Goal: Find contact information: Find contact information

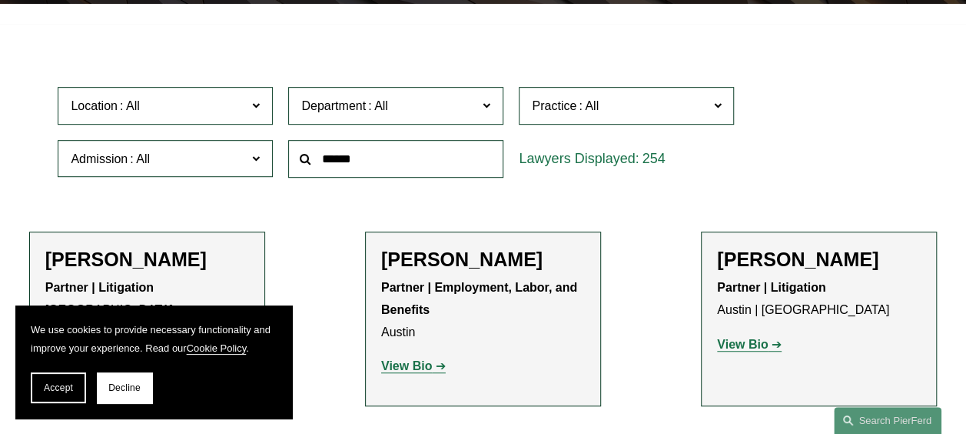
scroll to position [231, 0]
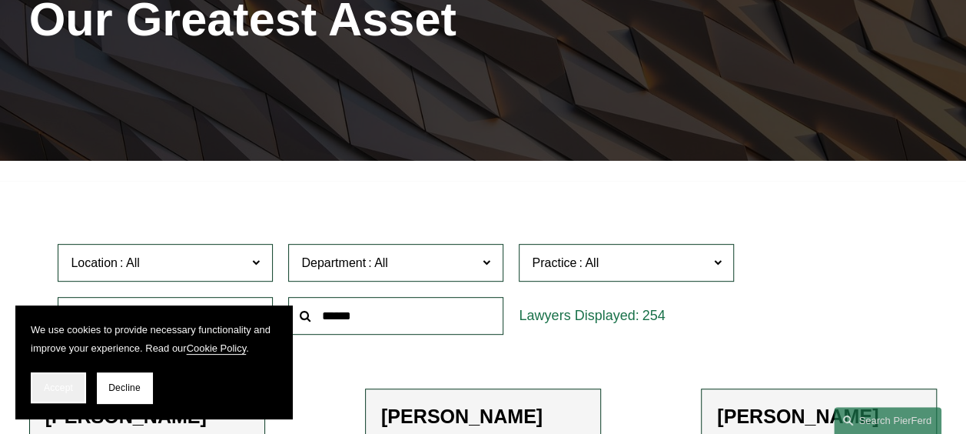
click at [49, 381] on button "Accept" at bounding box center [58, 387] width 55 height 31
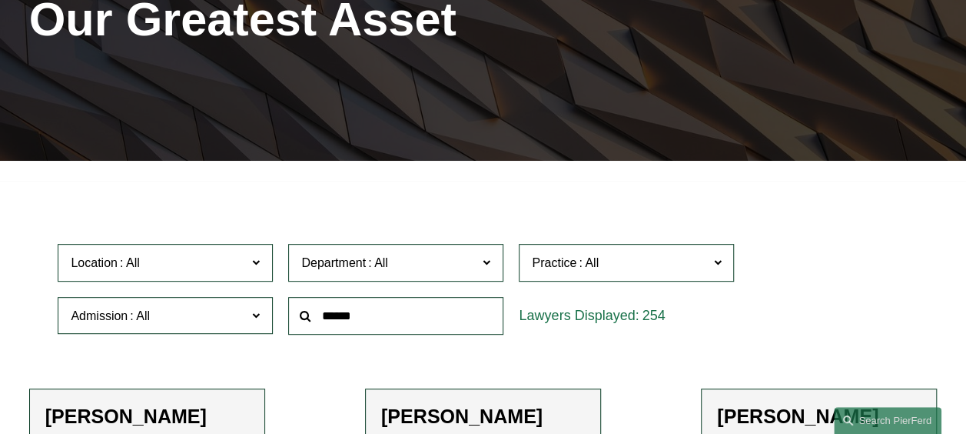
click at [444, 320] on input "text" at bounding box center [395, 316] width 215 height 38
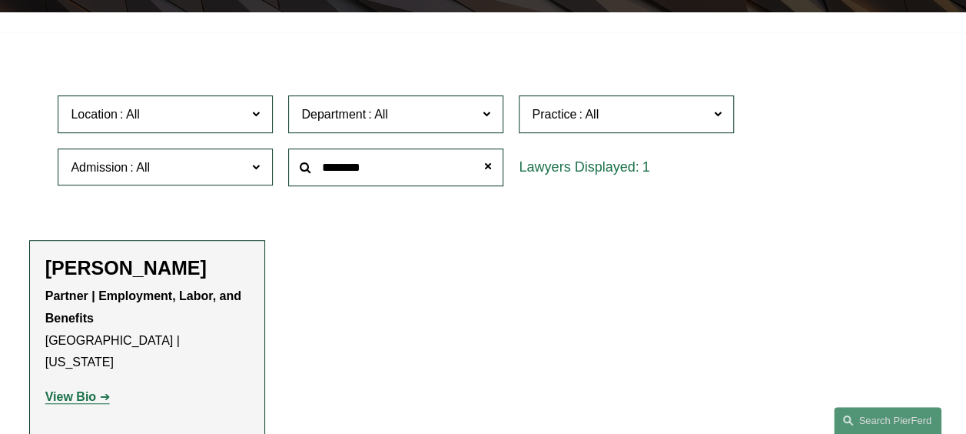
scroll to position [384, 0]
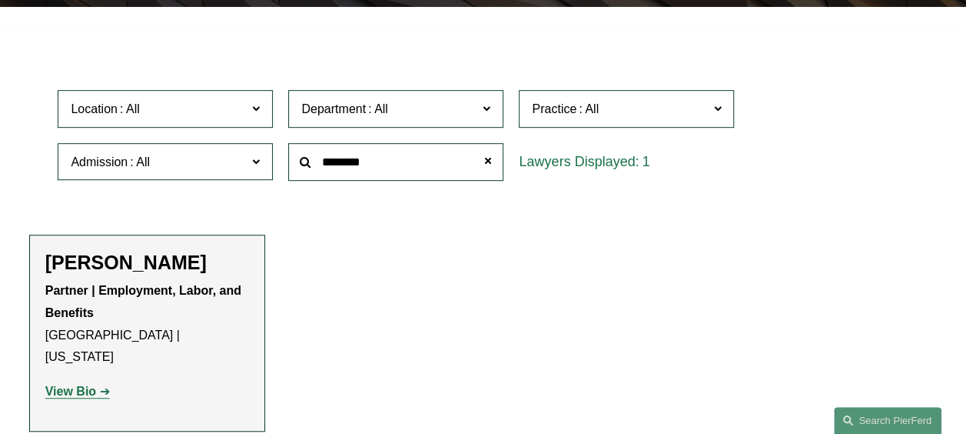
type input "********"
click at [65, 384] on strong "View Bio" at bounding box center [70, 390] width 51 height 13
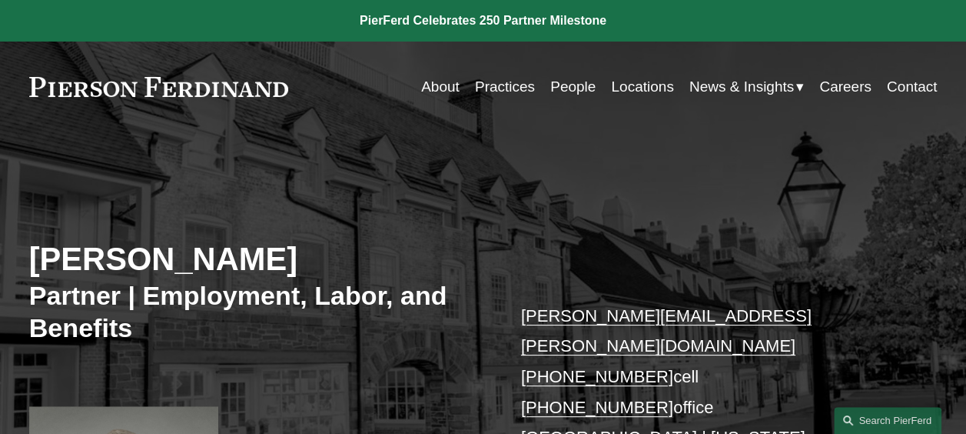
click at [579, 319] on link "gerald.hathaway@pierferd.com" at bounding box center [666, 331] width 291 height 50
